Goal: Transaction & Acquisition: Purchase product/service

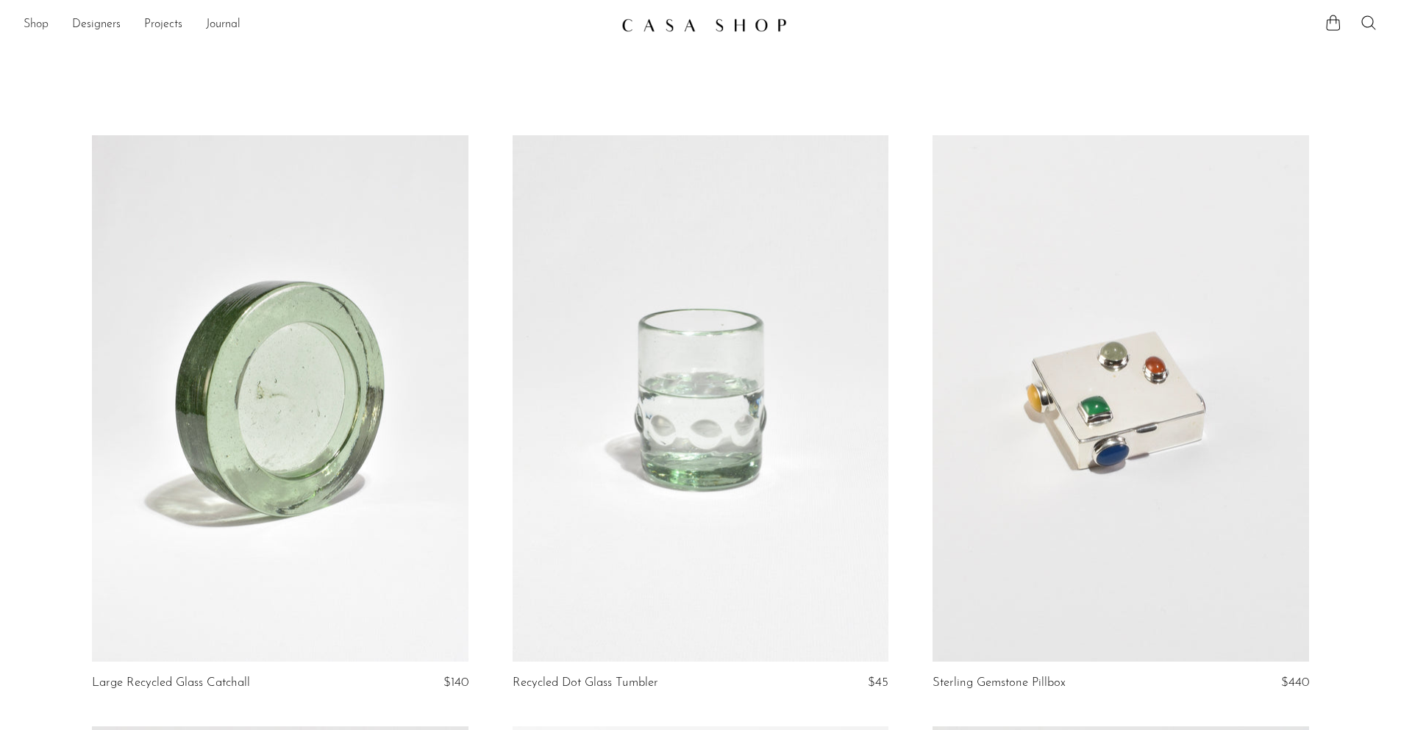
click at [38, 19] on link "Shop" at bounding box center [36, 24] width 25 height 19
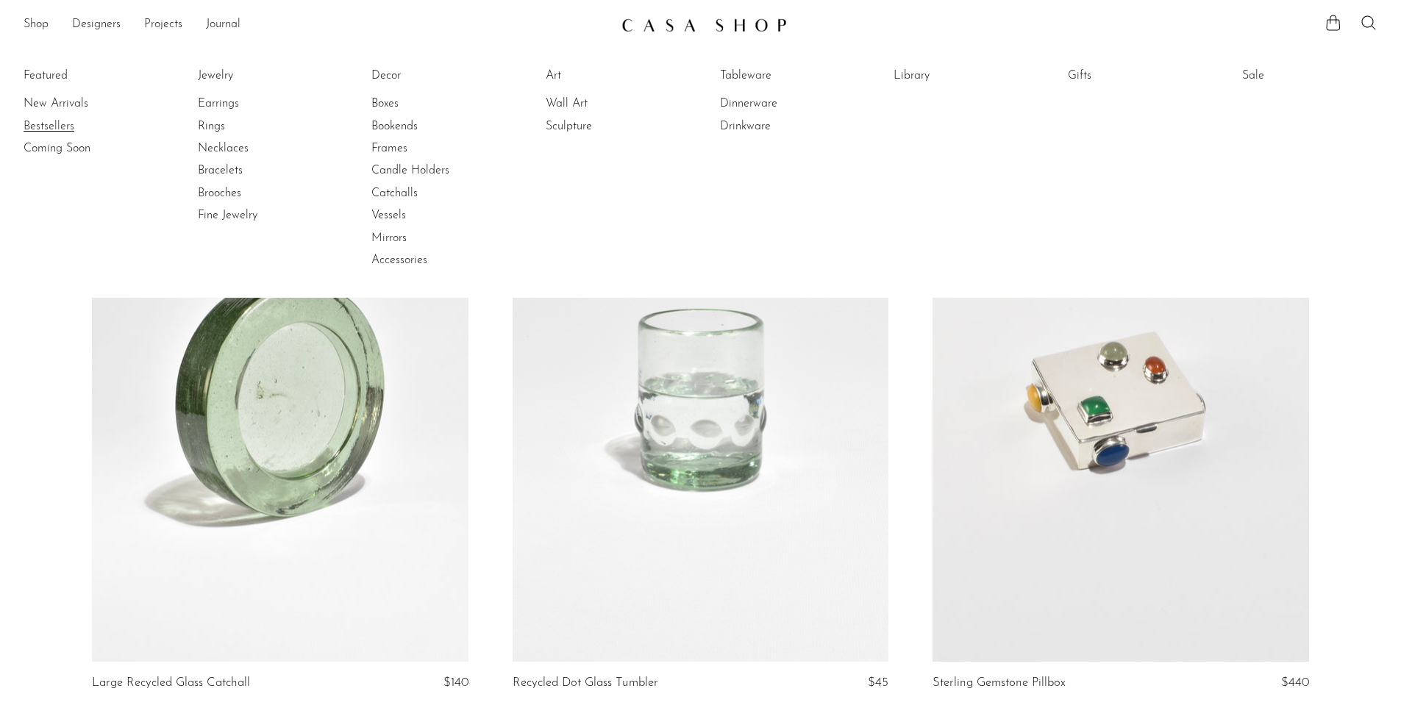
click at [60, 132] on link "Bestsellers" at bounding box center [79, 126] width 110 height 16
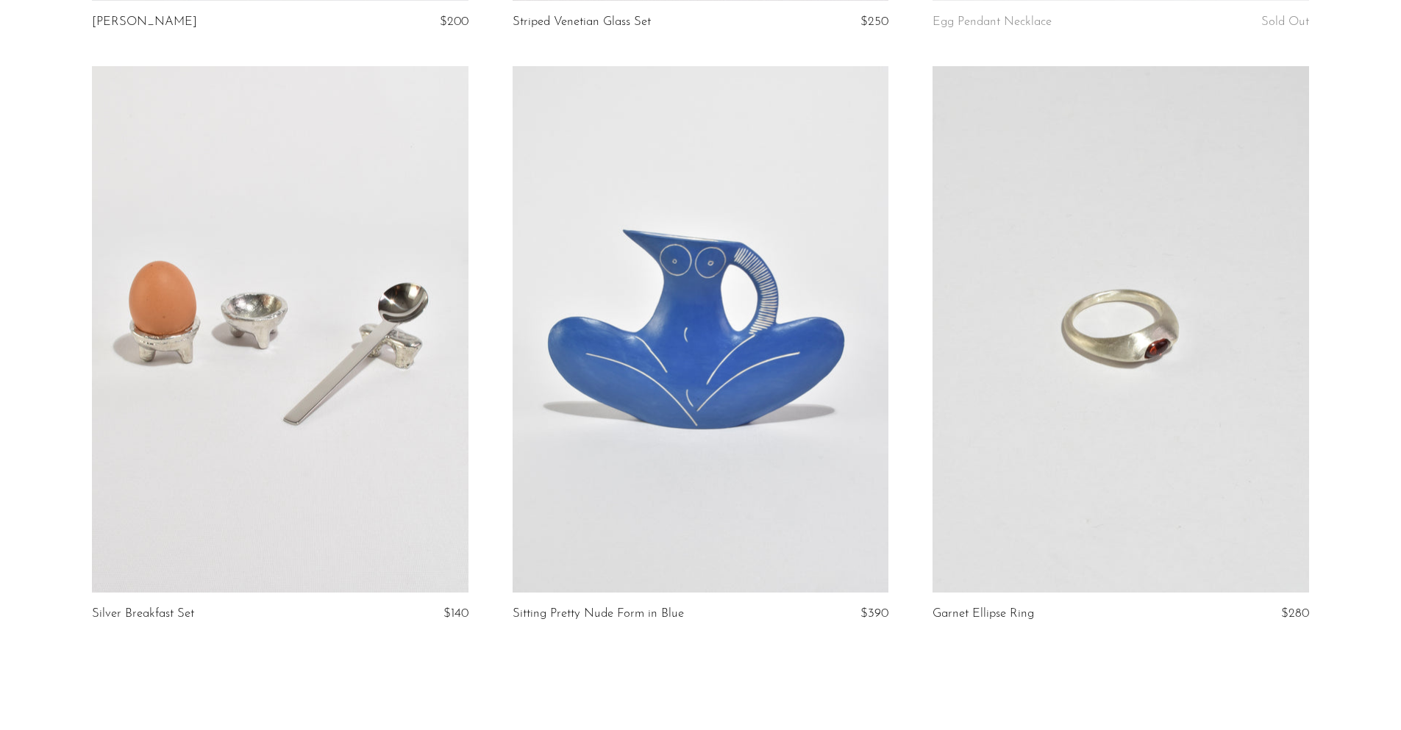
scroll to position [6846, 0]
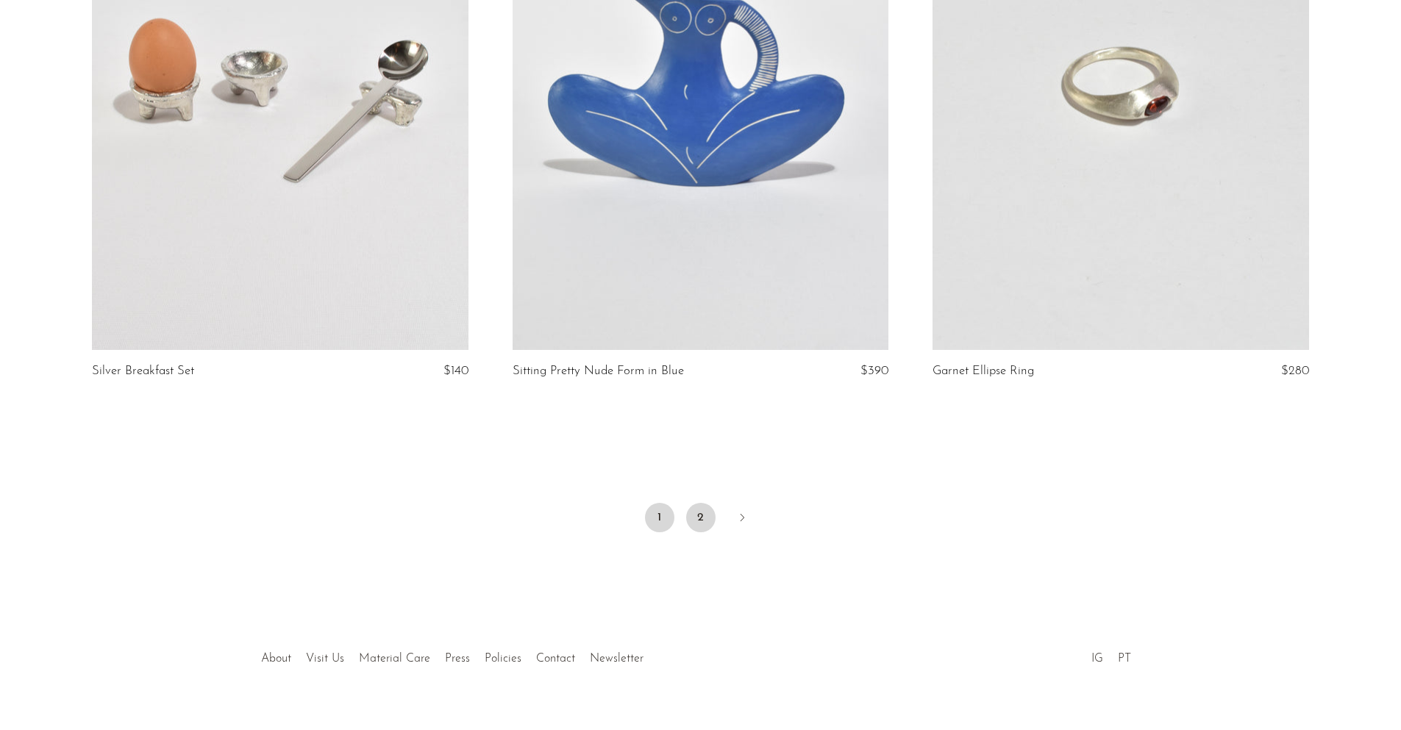
click at [710, 503] on link "2" at bounding box center [700, 517] width 29 height 29
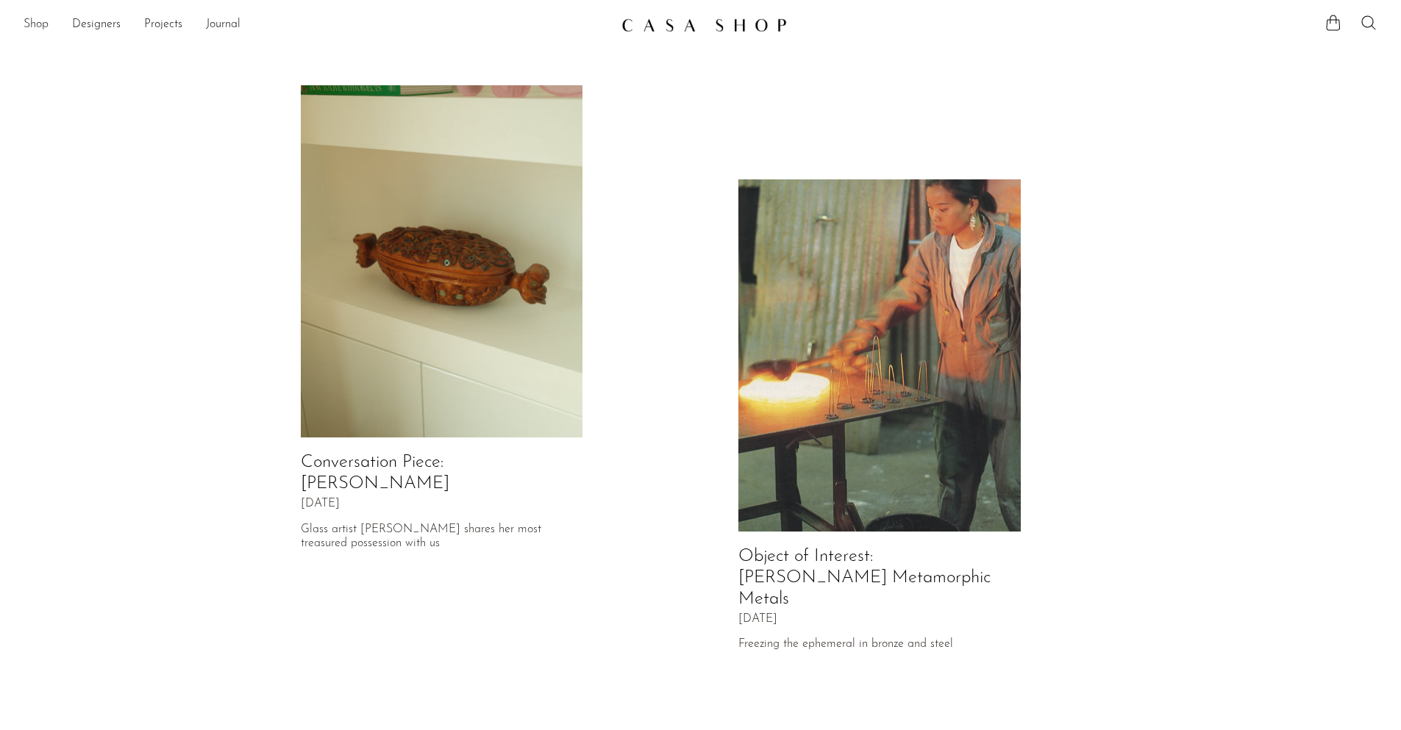
click at [26, 18] on link "Shop" at bounding box center [36, 24] width 25 height 19
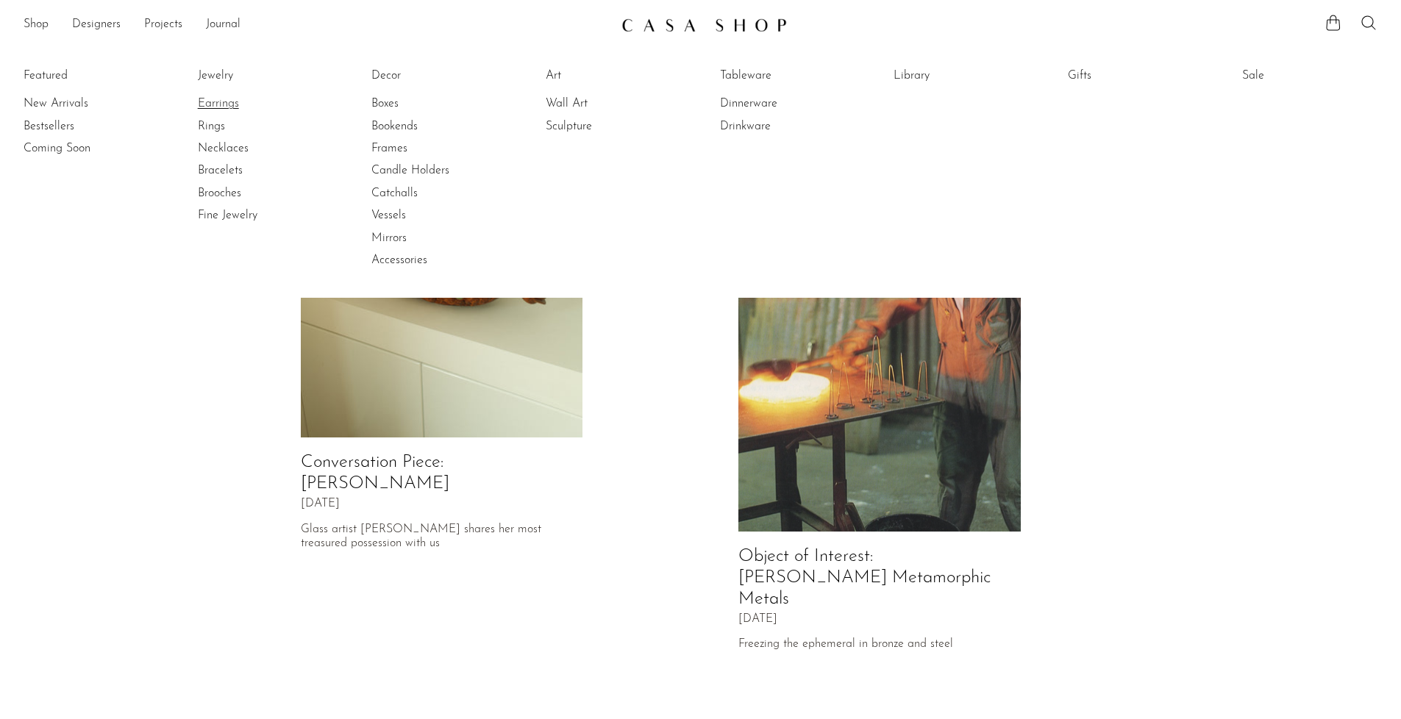
click at [226, 102] on link "Earrings" at bounding box center [253, 104] width 110 height 16
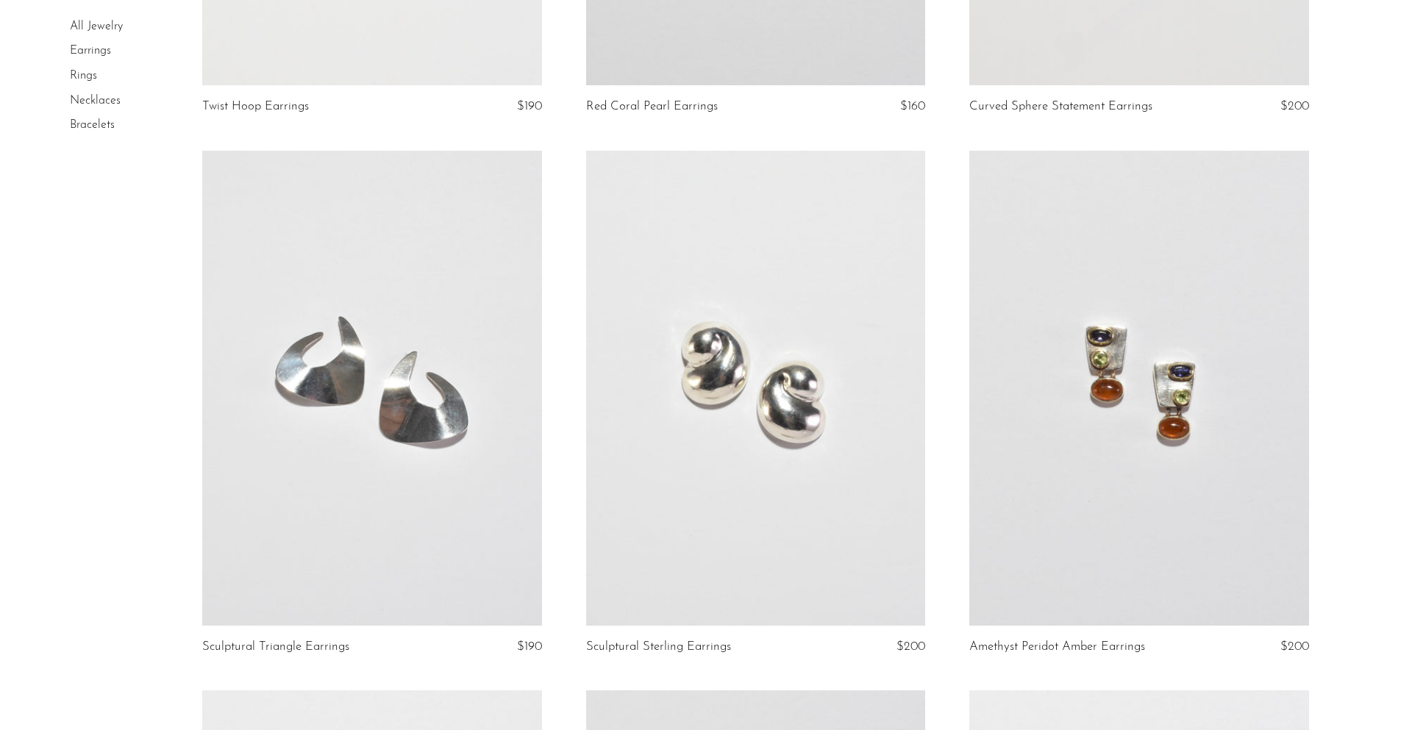
scroll to position [3235, 0]
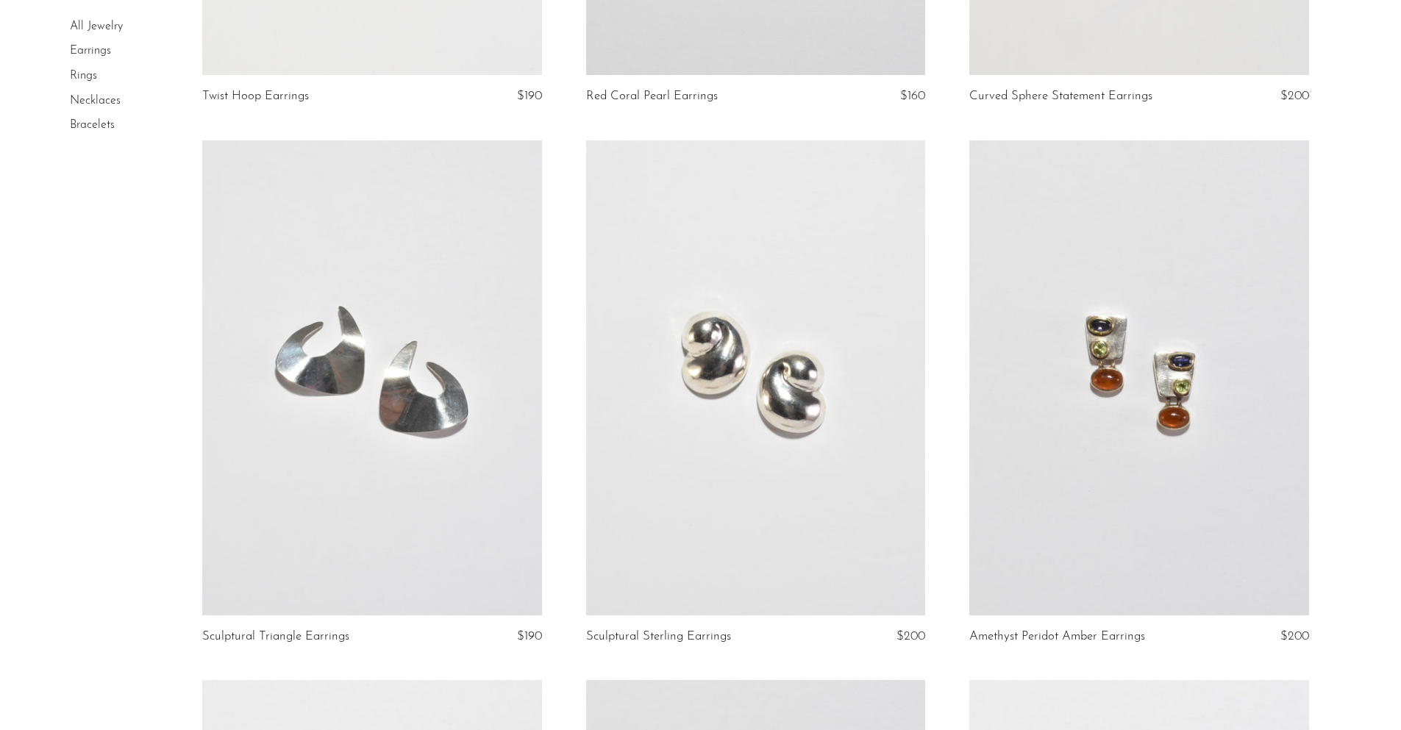
click at [459, 360] on link at bounding box center [371, 377] width 339 height 475
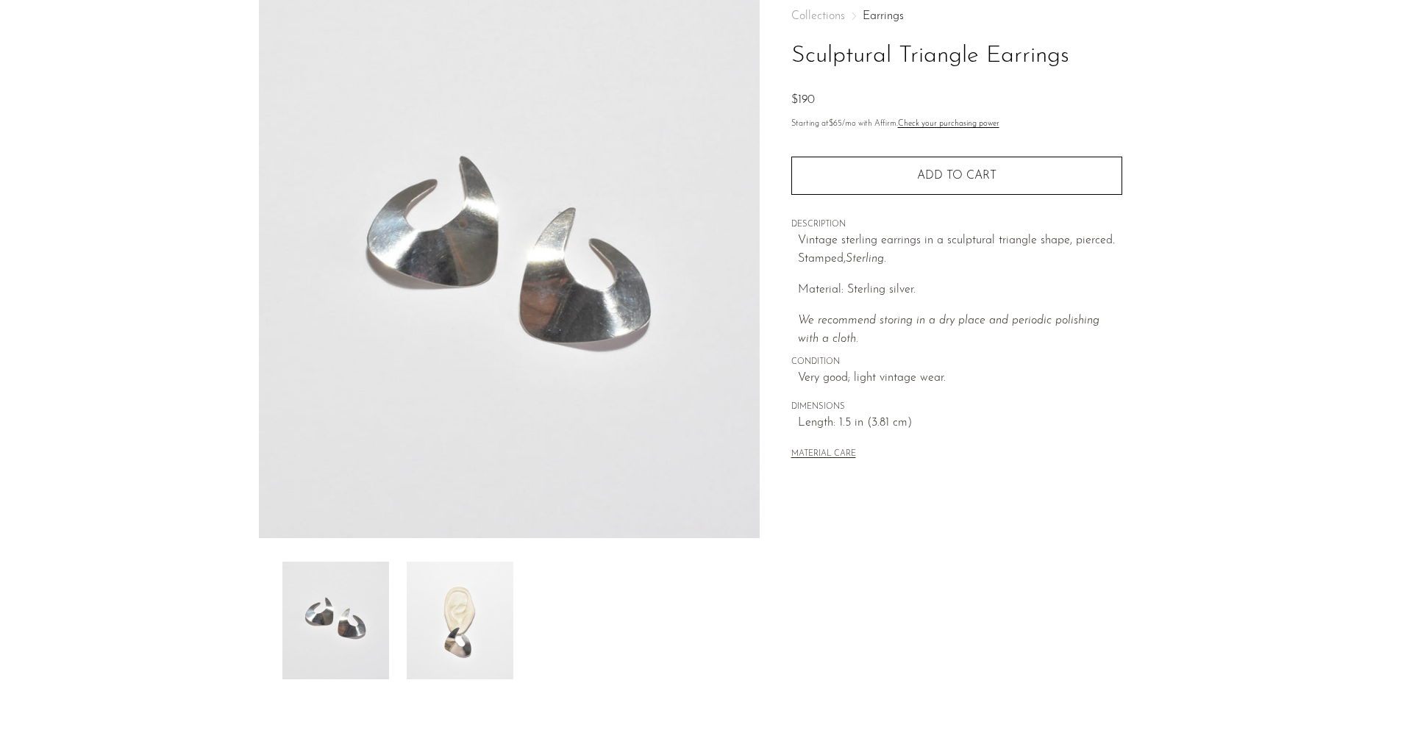
scroll to position [118, 0]
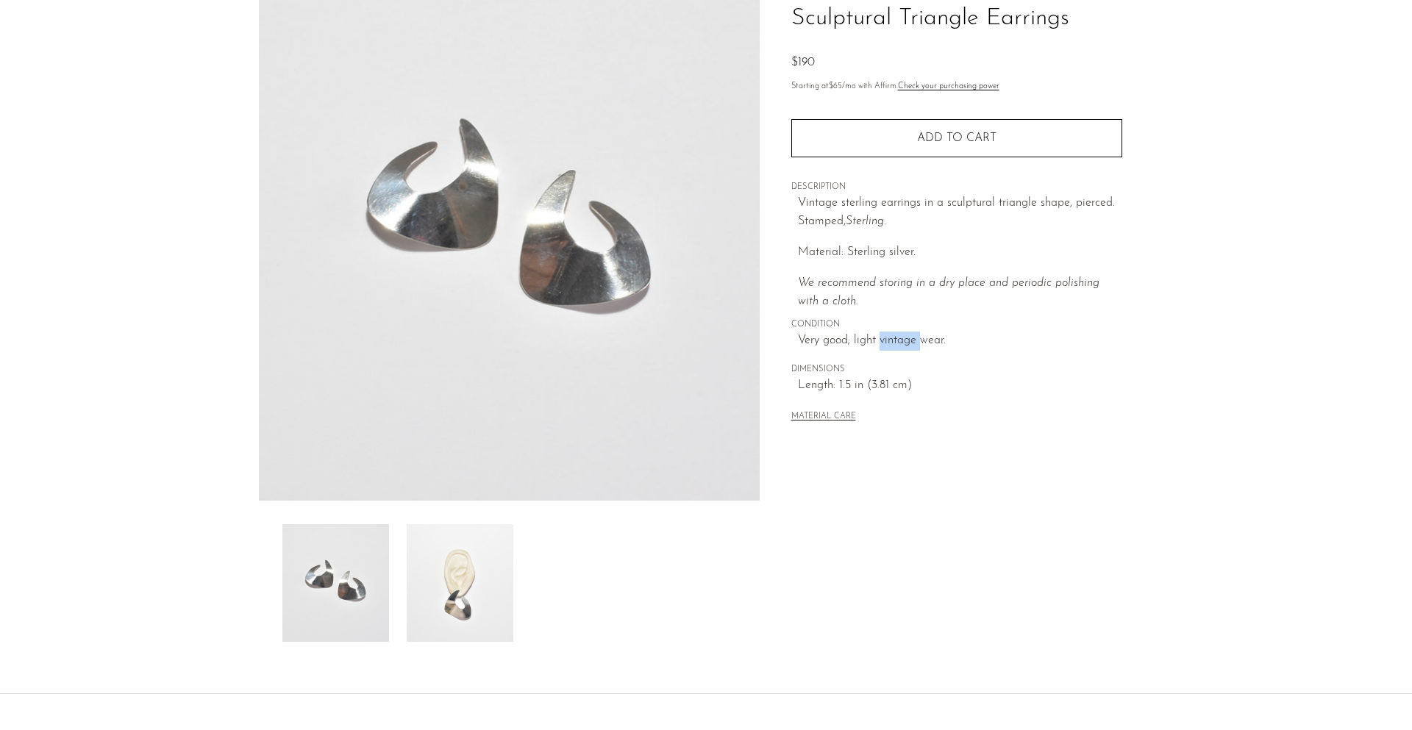
drag, startPoint x: 882, startPoint y: 336, endPoint x: 920, endPoint y: 334, distance: 38.3
click at [920, 334] on span "Very good; light vintage wear." at bounding box center [960, 341] width 324 height 19
click at [963, 335] on span "Very good; light vintage wear." at bounding box center [960, 341] width 324 height 19
click at [532, 585] on div at bounding box center [509, 583] width 454 height 118
click at [464, 575] on img at bounding box center [460, 583] width 107 height 118
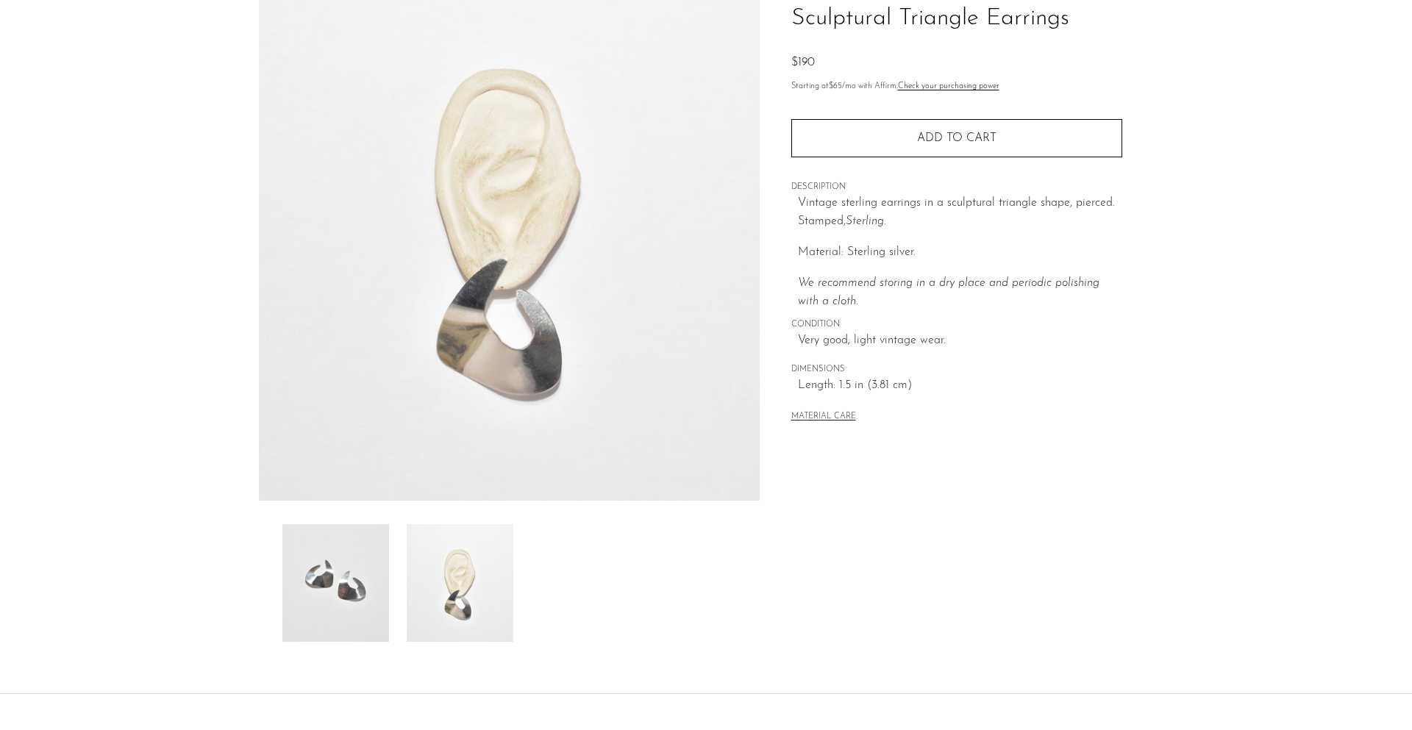
click at [387, 583] on img at bounding box center [335, 583] width 107 height 118
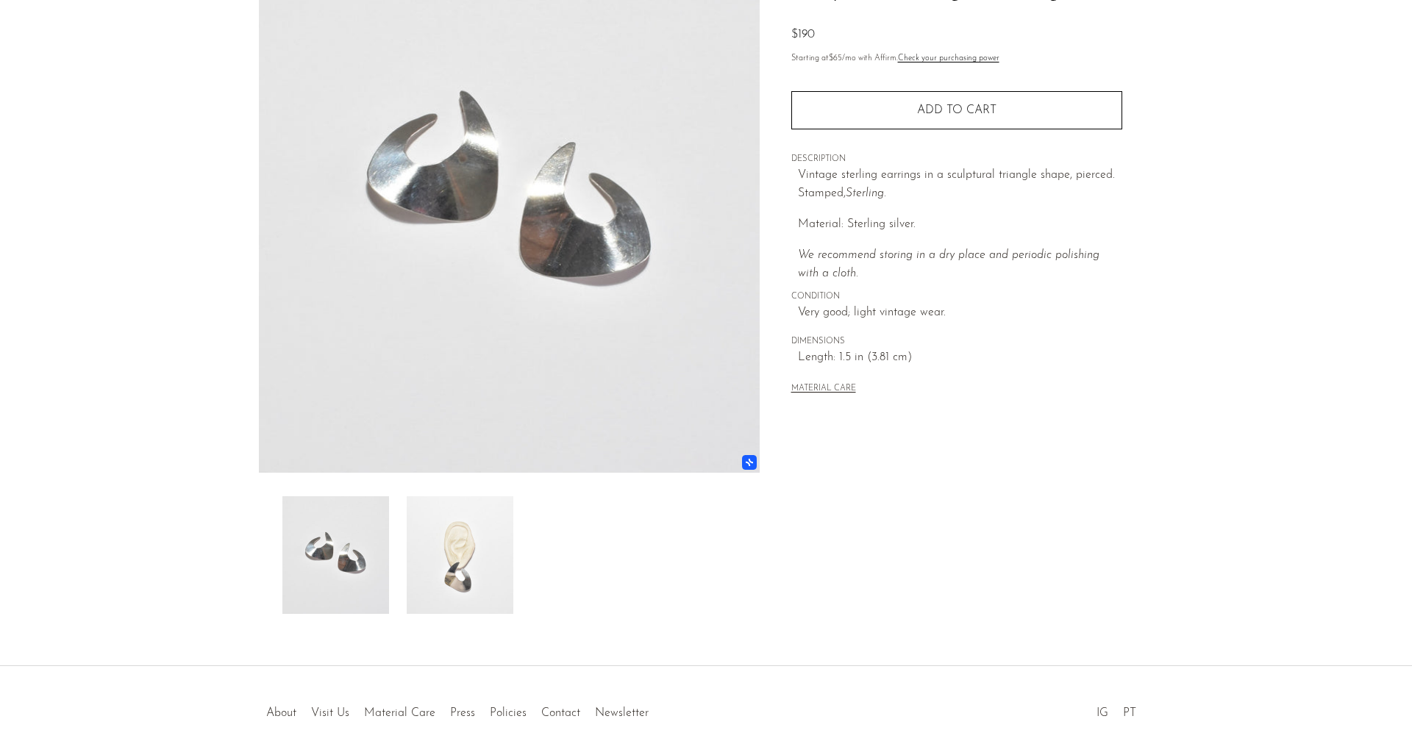
scroll to position [227, 0]
